Goal: Task Accomplishment & Management: Manage account settings

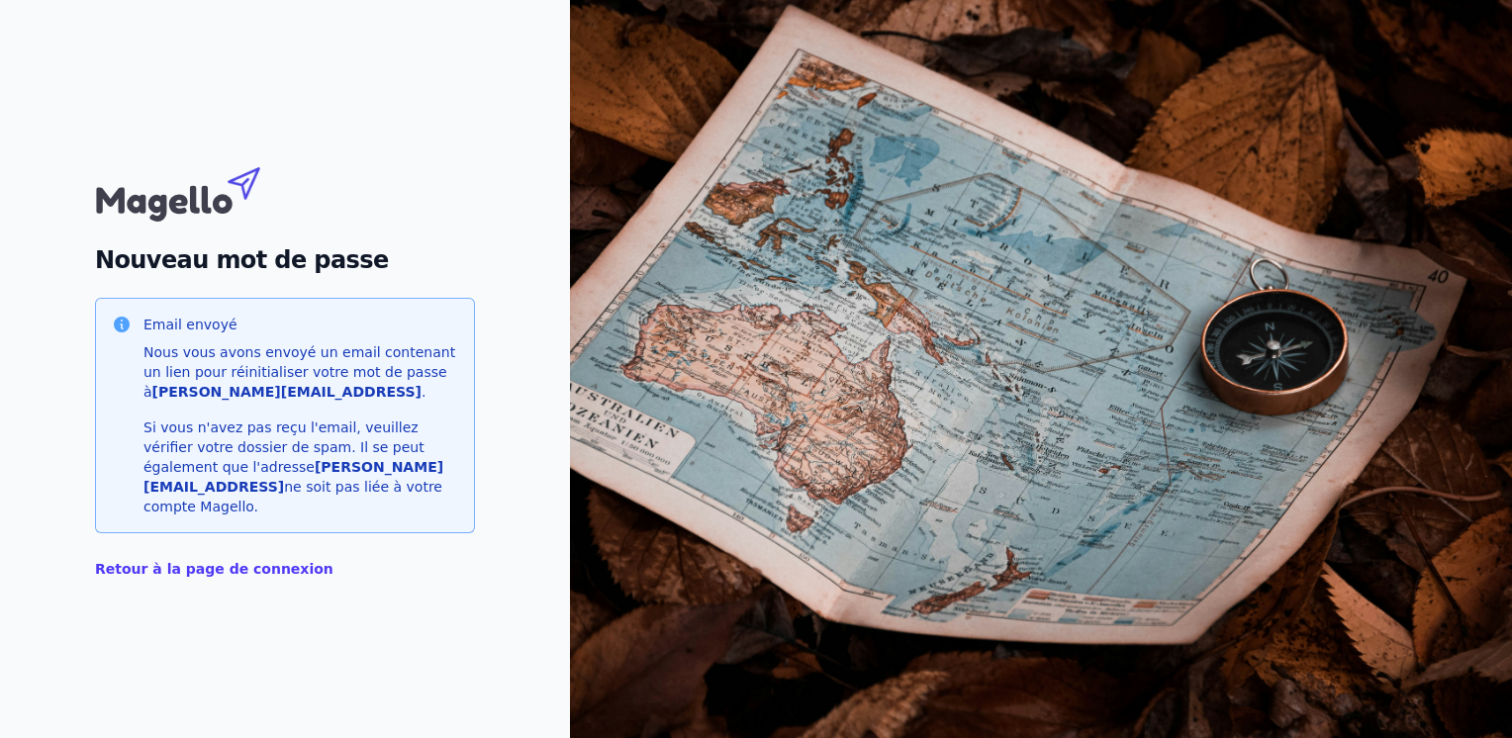
click at [173, 561] on link "Retour à la page de connexion" at bounding box center [214, 569] width 239 height 16
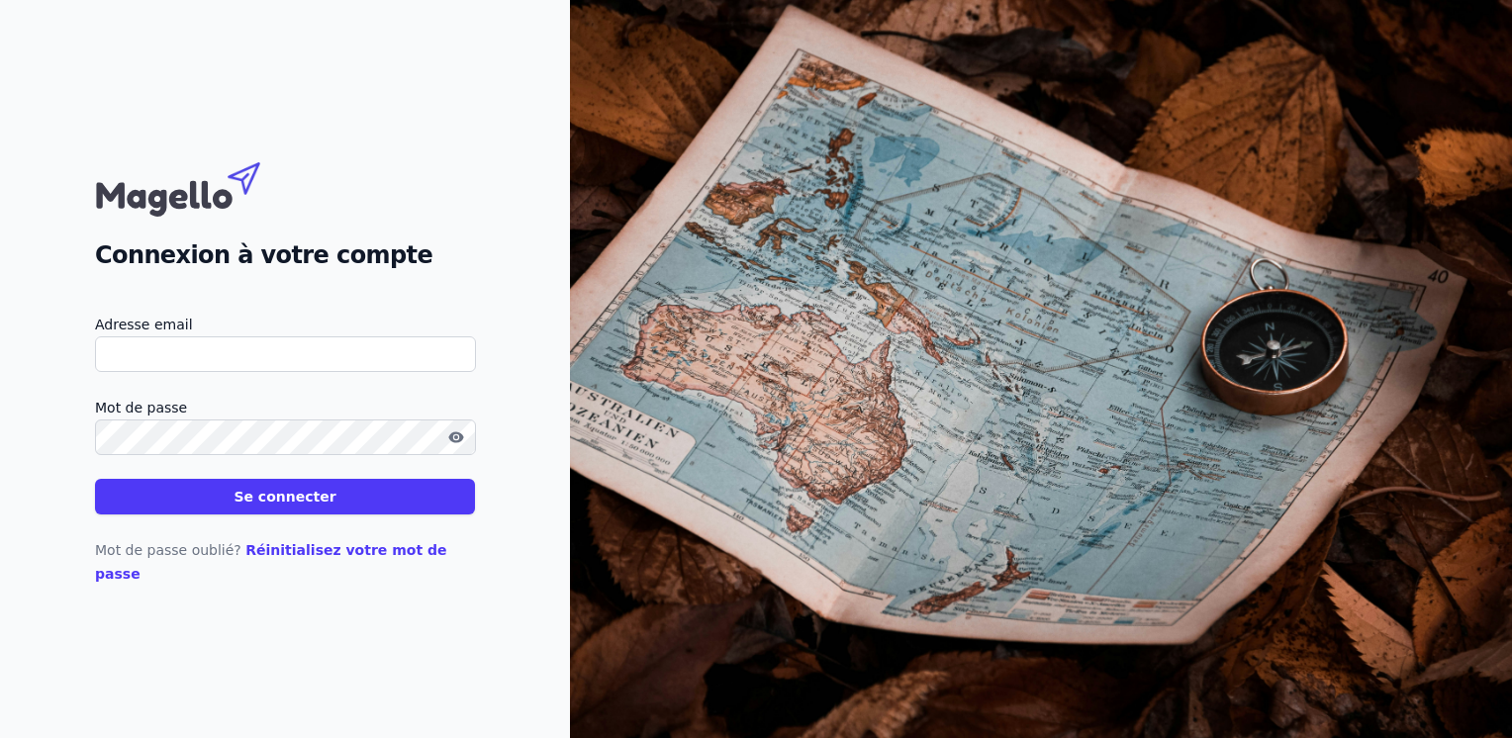
click at [233, 359] on input "Adresse email" at bounding box center [285, 355] width 381 height 36
type input "mela"
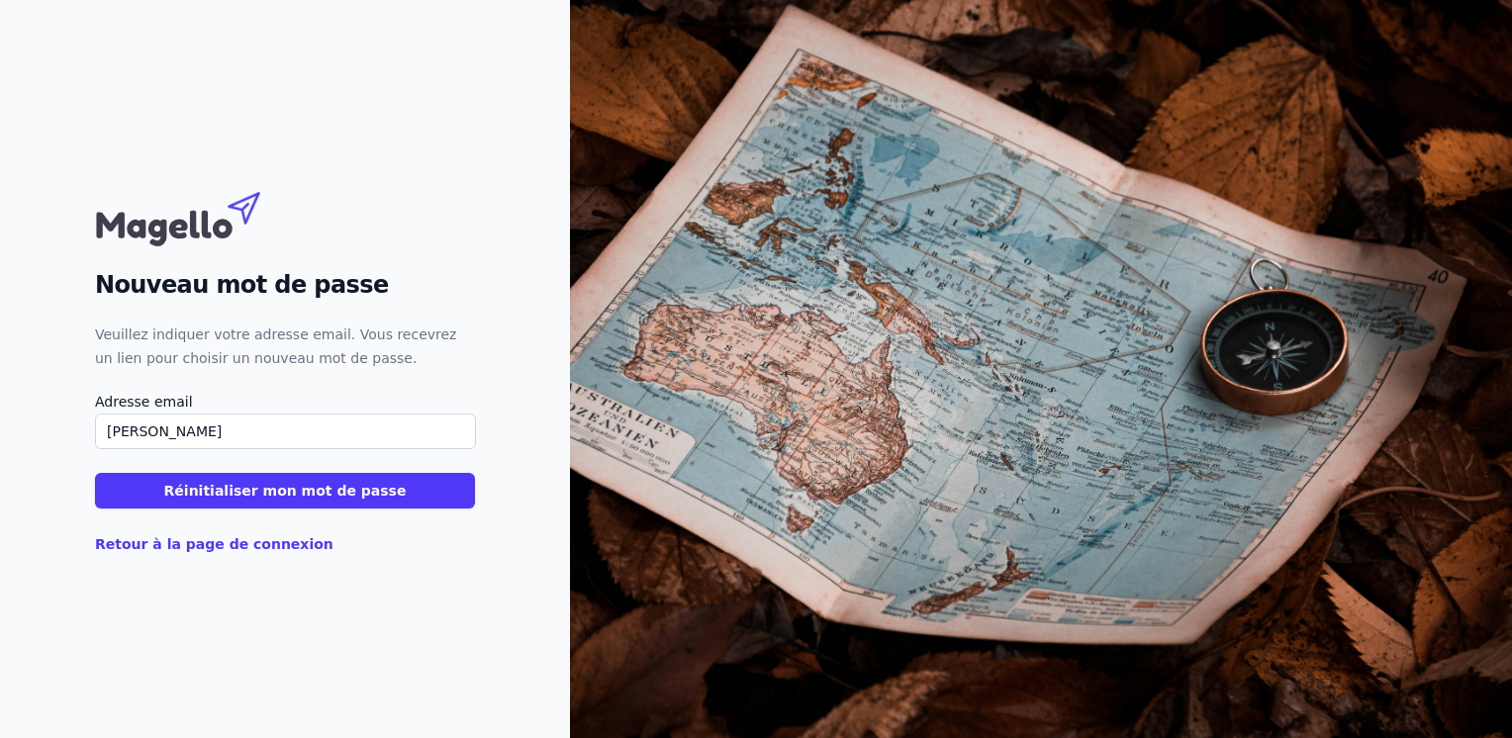
type input "[PERSON_NAME][EMAIL_ADDRESS][DOMAIN_NAME]"
click at [150, 483] on button "Réinitialiser mon mot de passe" at bounding box center [285, 491] width 380 height 36
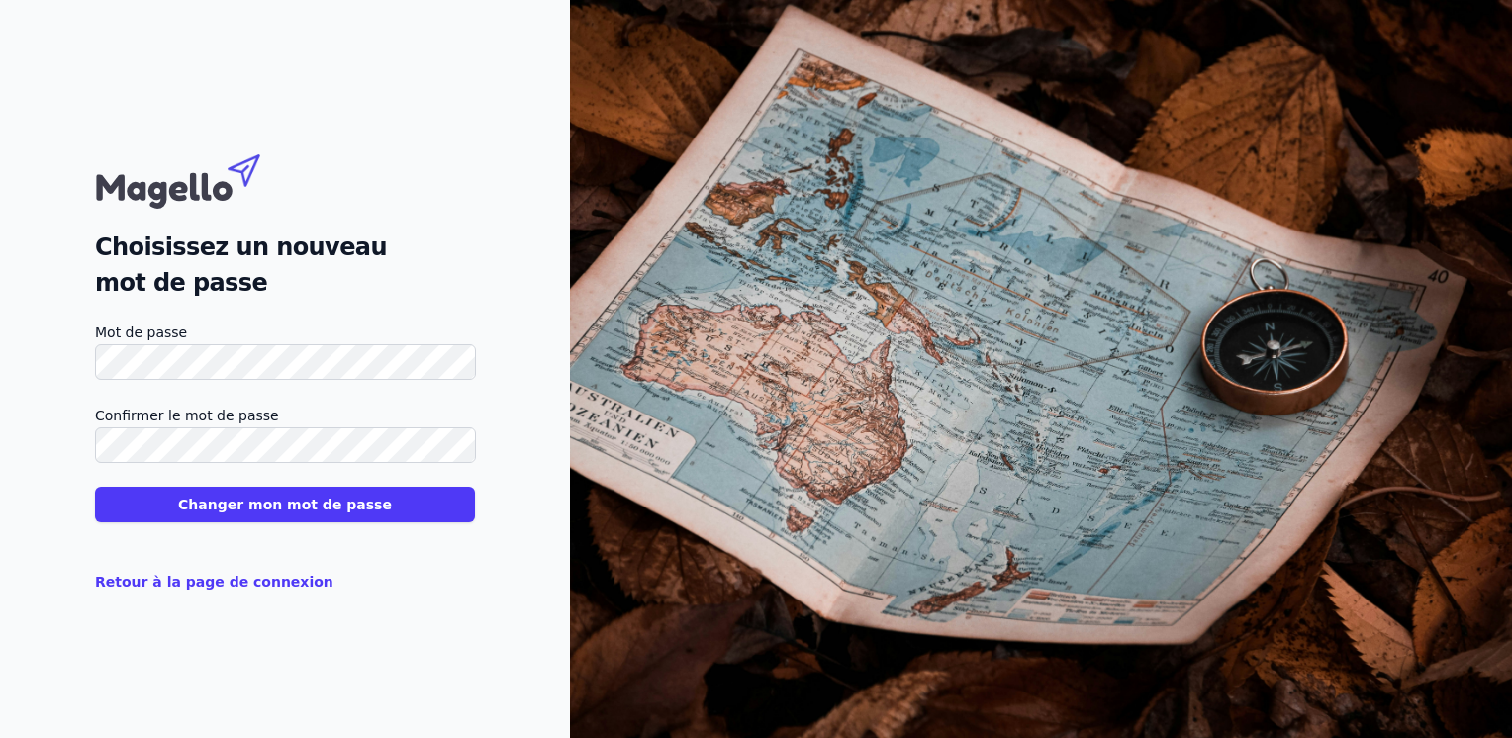
click at [342, 235] on h2 "Choisissez un nouveau mot de passe" at bounding box center [285, 265] width 380 height 71
click at [413, 330] on label "Mot de passe" at bounding box center [285, 333] width 380 height 24
drag, startPoint x: 80, startPoint y: 408, endPoint x: 89, endPoint y: 415, distance: 11.3
click at [79, 409] on div "Choisissez un nouveau mot de passe Mot de passe Confirmer le mot de passe Chang…" at bounding box center [285, 369] width 570 height 738
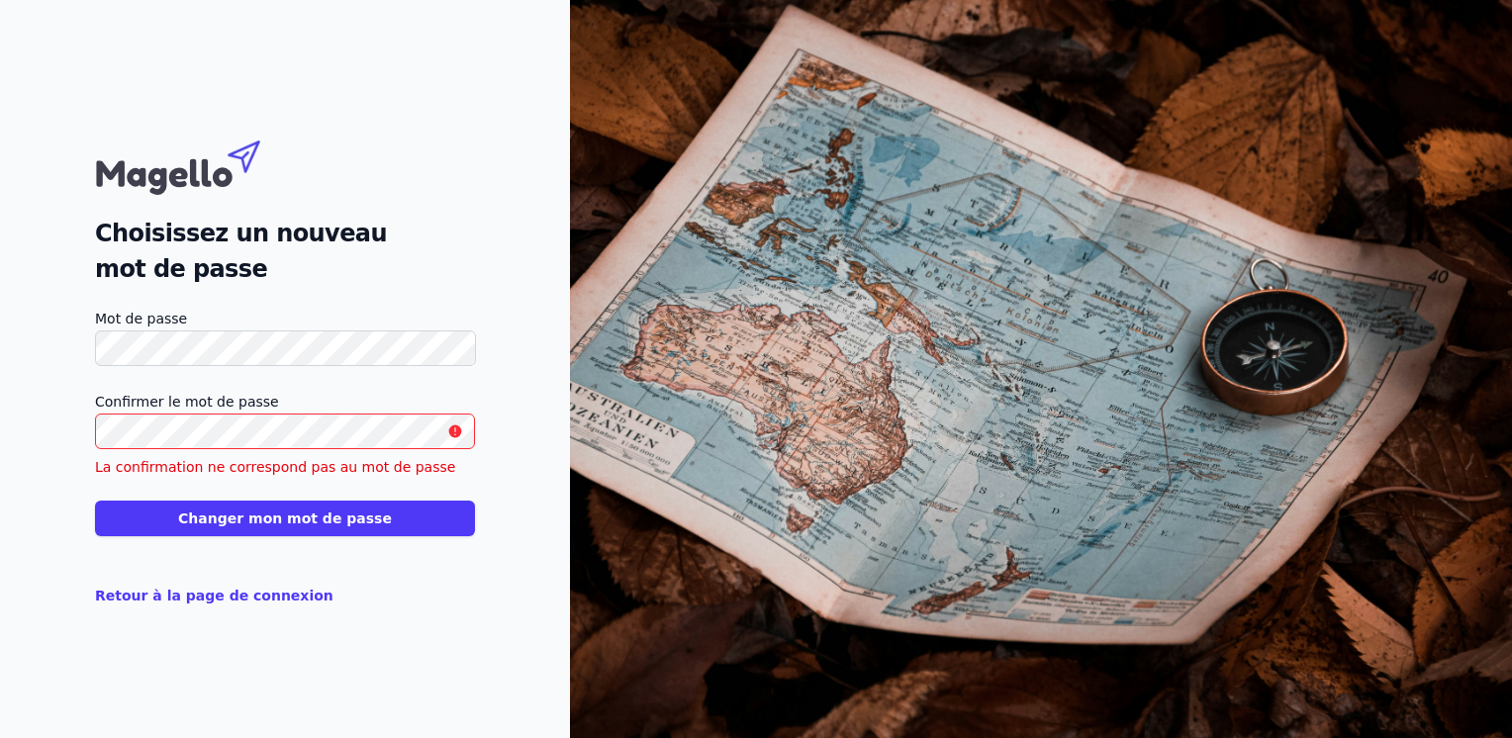
click at [32, 394] on div "Choisissez un nouveau mot de passe Mot de passe Confirmer le mot de passe La co…" at bounding box center [285, 369] width 570 height 738
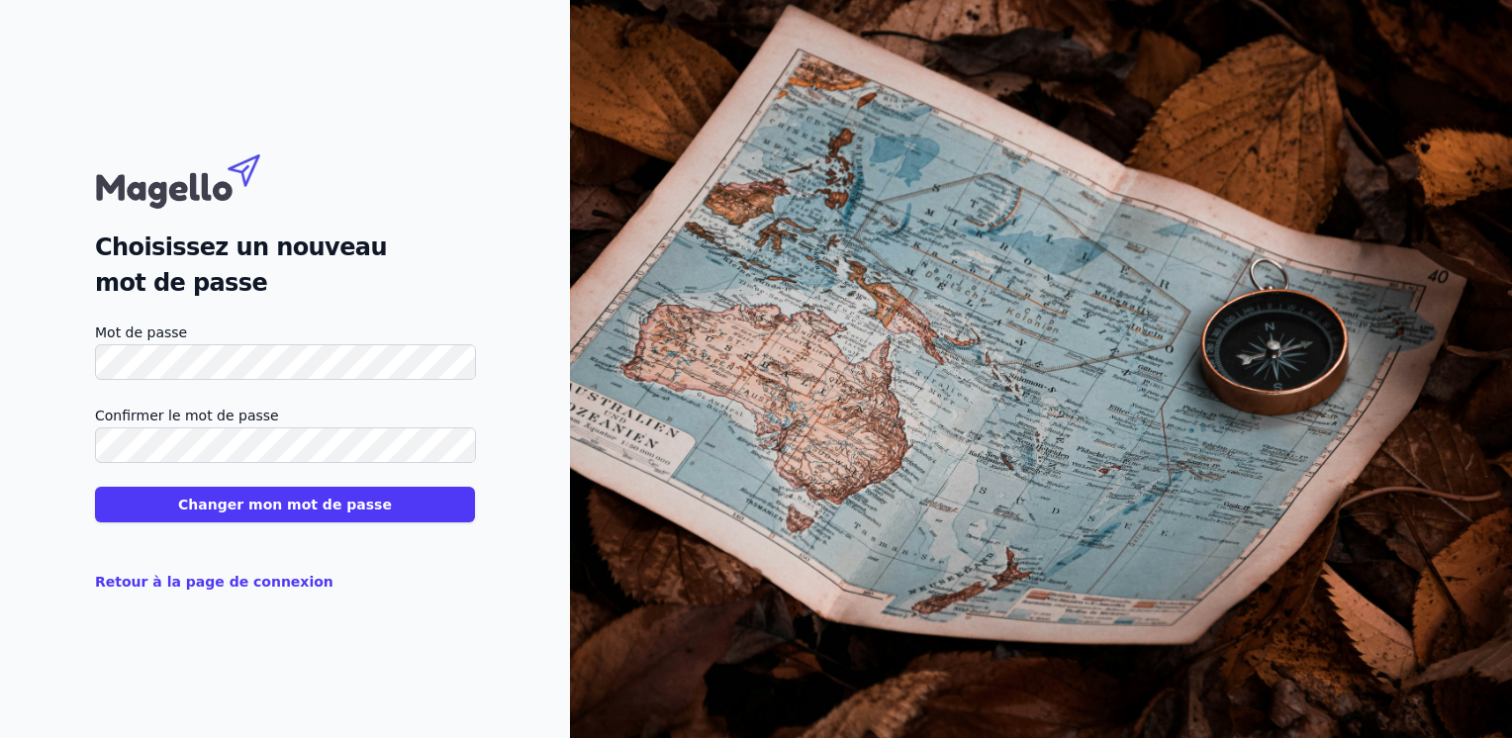
click at [412, 240] on h2 "Choisissez un nouveau mot de passe" at bounding box center [285, 265] width 380 height 71
click at [210, 512] on button "Changer mon mot de passe" at bounding box center [285, 505] width 380 height 36
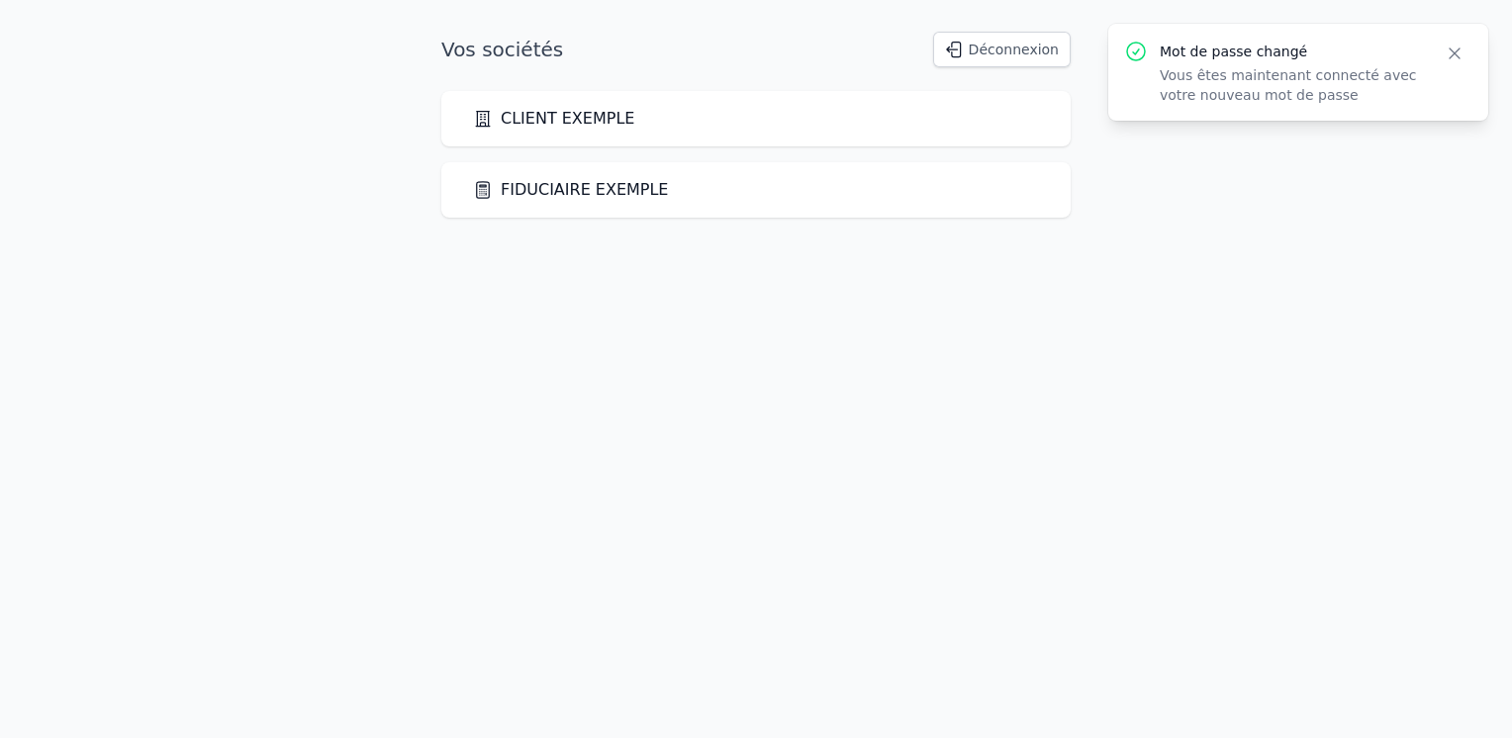
click at [726, 249] on html "Mot de passe changé Vous êtes maintenant connecté avec votre nouveau mot de pas…" at bounding box center [756, 124] width 1512 height 249
click at [606, 194] on link "FIDUCIAIRE EXEMPLE" at bounding box center [570, 190] width 195 height 24
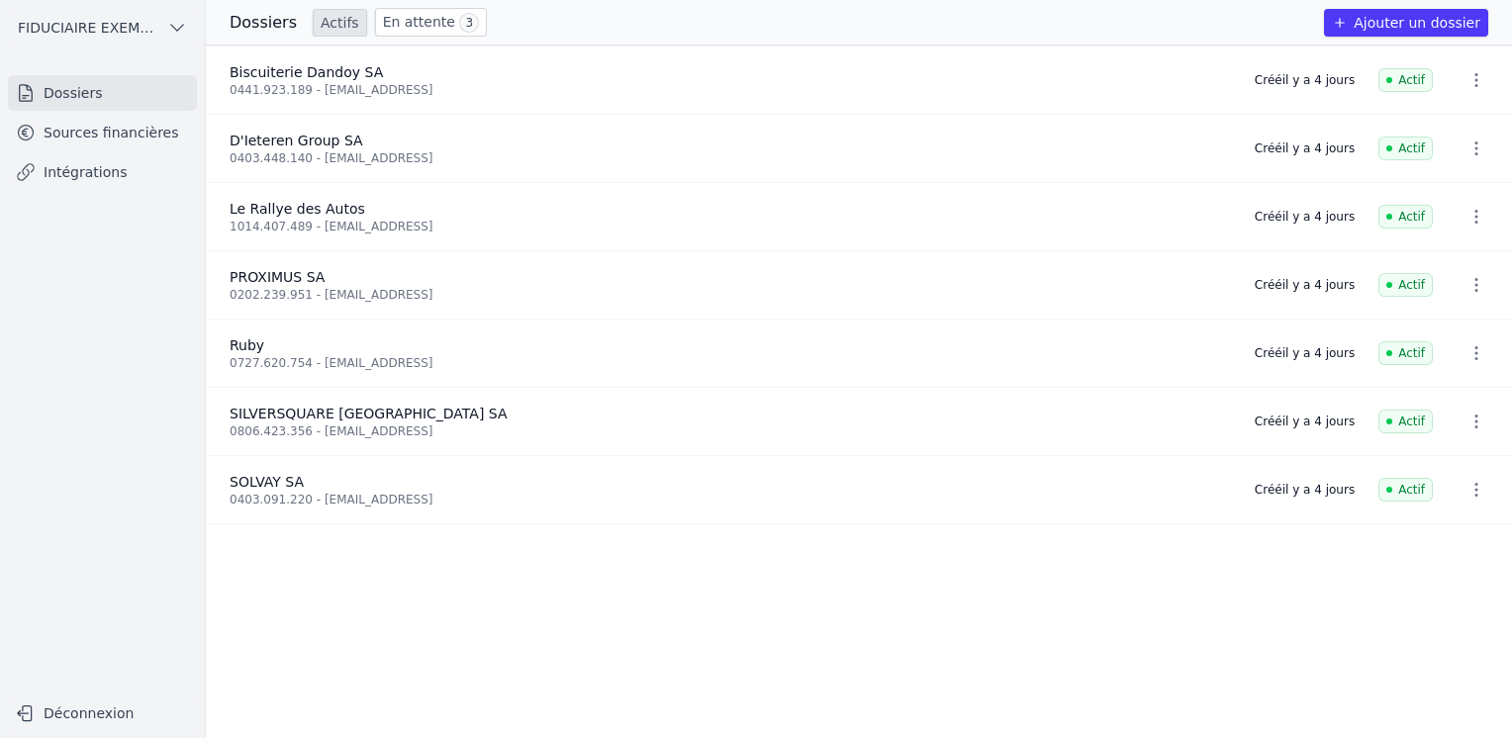
click at [166, 22] on button "FIDUCIAIRE EXEMPLE" at bounding box center [102, 28] width 189 height 32
click at [120, 81] on link "CLIENT EXEMPLE" at bounding box center [106, 71] width 189 height 41
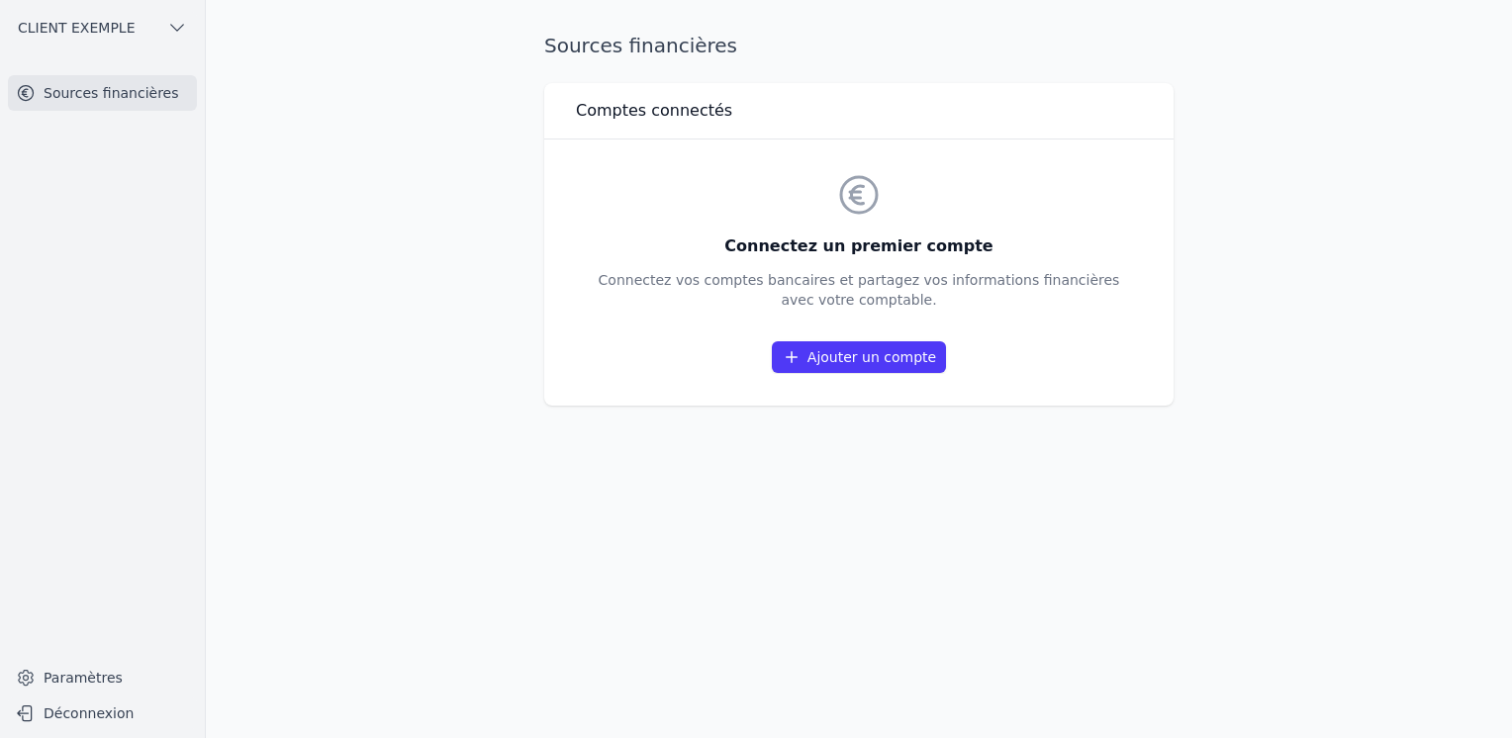
click at [392, 461] on main "Sources financières Comptes connectés Connectez un premier compte Connectez vos…" at bounding box center [756, 369] width 1512 height 738
click at [166, 31] on button "CLIENT EXEMPLE" at bounding box center [102, 28] width 189 height 32
click at [153, 109] on span "FIDUCIAIRE EXEMPLE" at bounding box center [120, 112] width 138 height 20
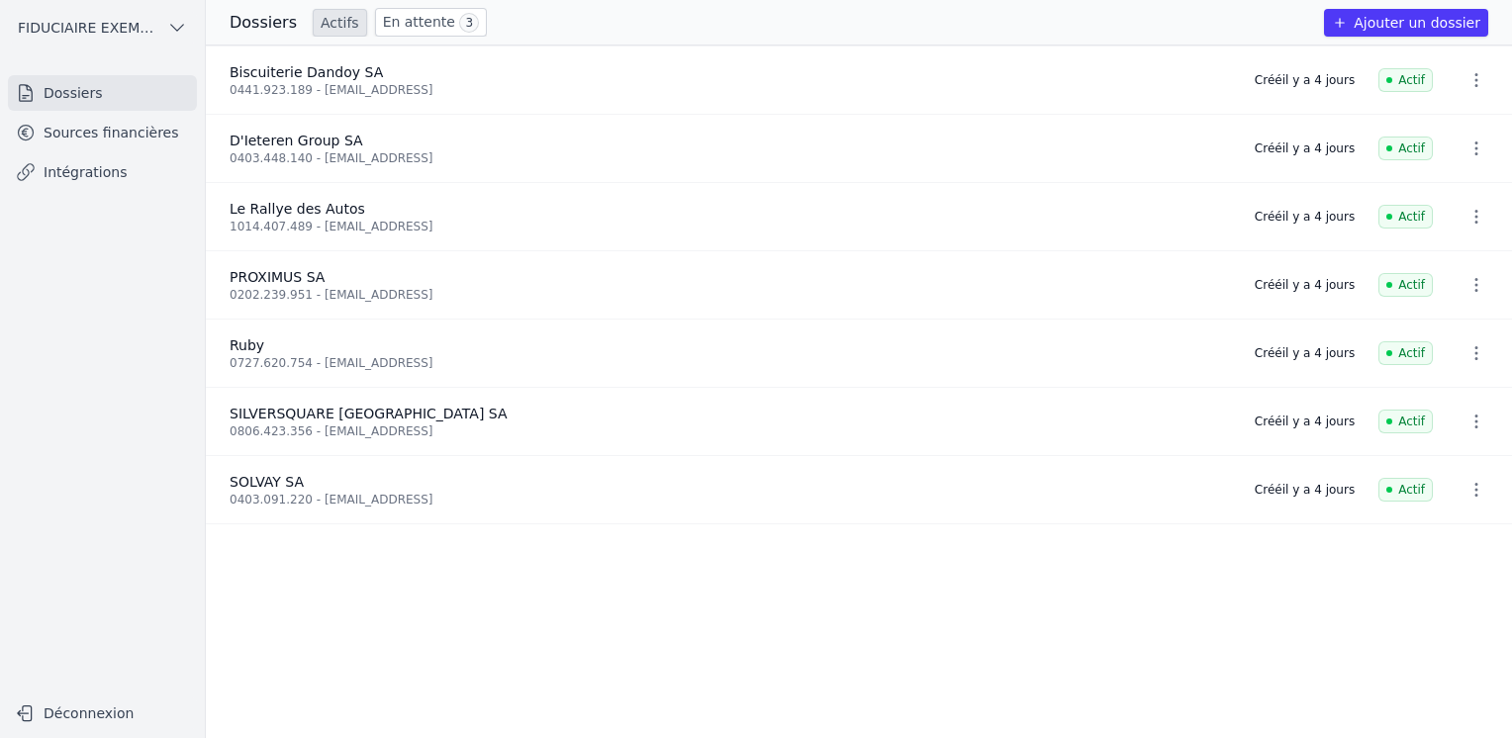
click at [421, 32] on link "En attente 3" at bounding box center [431, 22] width 112 height 29
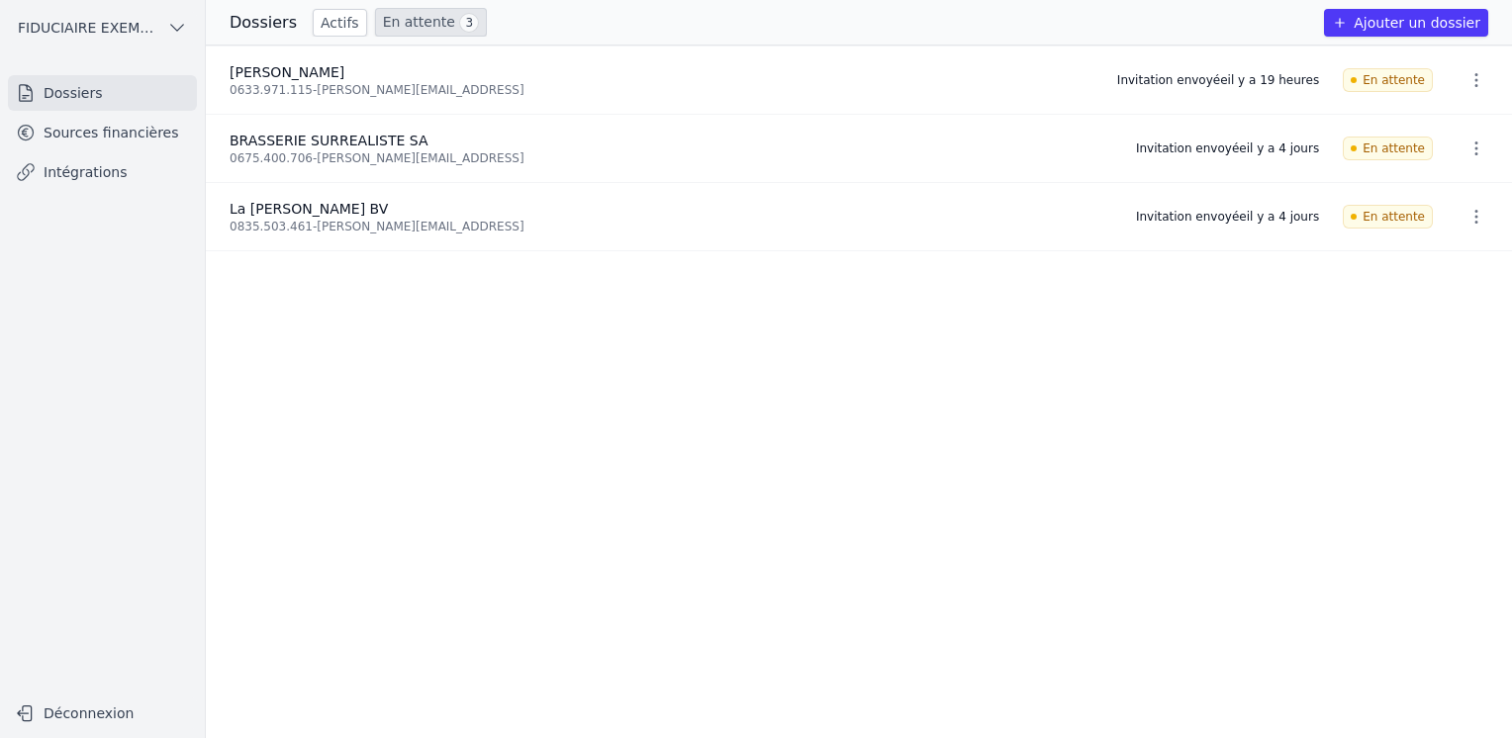
click at [559, 426] on ul "[PERSON_NAME] 0633.971.115 - [PERSON_NAME][EMAIL_ADDRESS] Invitation envoyée il…" at bounding box center [859, 392] width 1307 height 693
click at [1467, 84] on icon "button" at bounding box center [1477, 80] width 20 height 20
click at [905, 584] on div at bounding box center [756, 369] width 1512 height 738
click at [1315, 520] on ul "[PERSON_NAME] 0633.971.115 - [PERSON_NAME][EMAIL_ADDRESS] Invitation envoyée il…" at bounding box center [859, 392] width 1307 height 693
drag, startPoint x: 1092, startPoint y: 410, endPoint x: 962, endPoint y: 453, distance: 136.8
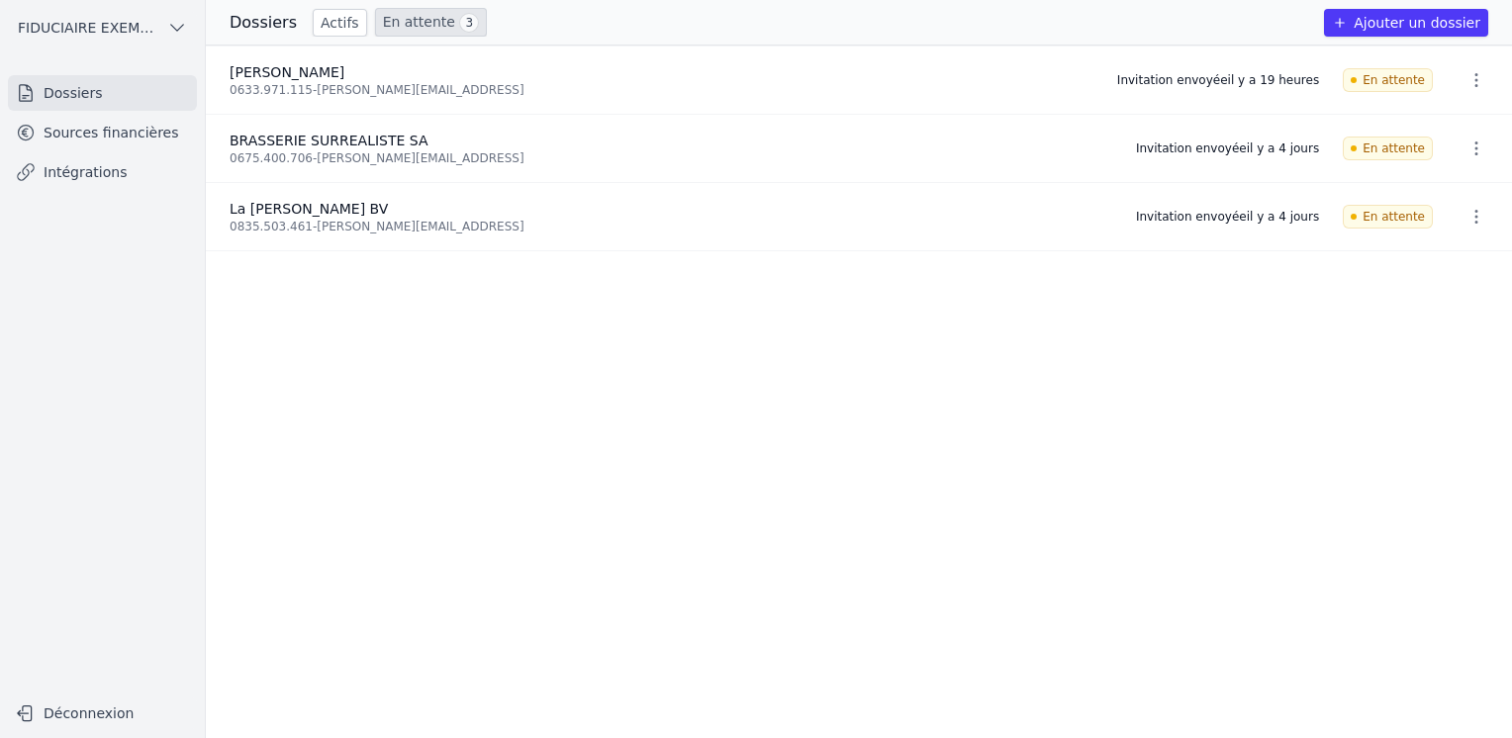
click at [1086, 410] on ul "[PERSON_NAME] 0633.971.115 - [PERSON_NAME][EMAIL_ADDRESS] Invitation envoyée il…" at bounding box center [859, 392] width 1307 height 693
click at [799, 534] on ul "[PERSON_NAME] 0633.971.115 - [PERSON_NAME][EMAIL_ADDRESS] Invitation envoyée il…" at bounding box center [859, 392] width 1307 height 693
drag, startPoint x: 980, startPoint y: 539, endPoint x: 877, endPoint y: 311, distance: 250.8
click at [827, 279] on ul "[PERSON_NAME] 0633.971.115 - [PERSON_NAME][EMAIL_ADDRESS] Invitation envoyée il…" at bounding box center [859, 392] width 1307 height 693
drag, startPoint x: 1125, startPoint y: 350, endPoint x: 1115, endPoint y: 576, distance: 225.9
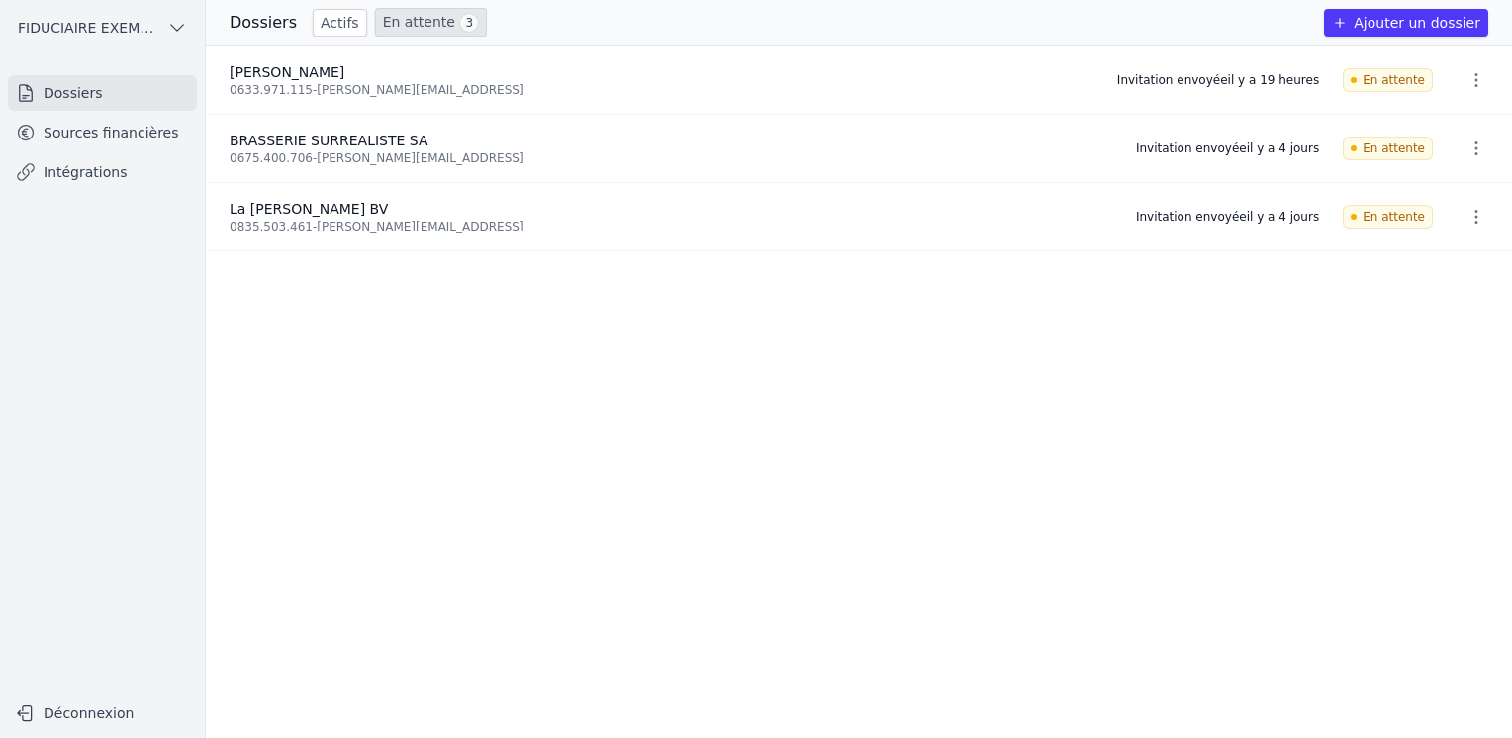
click at [1125, 354] on ul "[PERSON_NAME] 0633.971.115 - [PERSON_NAME][EMAIL_ADDRESS] Invitation envoyée il…" at bounding box center [859, 392] width 1307 height 693
click at [836, 234] on li "La [PERSON_NAME] BV 0835.503.461 - [PERSON_NAME][EMAIL_ADDRESS] Invitation envo…" at bounding box center [859, 217] width 1307 height 68
click at [337, 645] on ul "[PERSON_NAME] 0633.971.115 - [PERSON_NAME][EMAIL_ADDRESS] Invitation envoyée il…" at bounding box center [859, 392] width 1307 height 693
drag, startPoint x: 1119, startPoint y: 489, endPoint x: 876, endPoint y: 430, distance: 250.6
click at [1118, 488] on ul "[PERSON_NAME] 0633.971.115 - [PERSON_NAME][EMAIL_ADDRESS] Invitation envoyée il…" at bounding box center [859, 392] width 1307 height 693
